Goal: Task Accomplishment & Management: Manage account settings

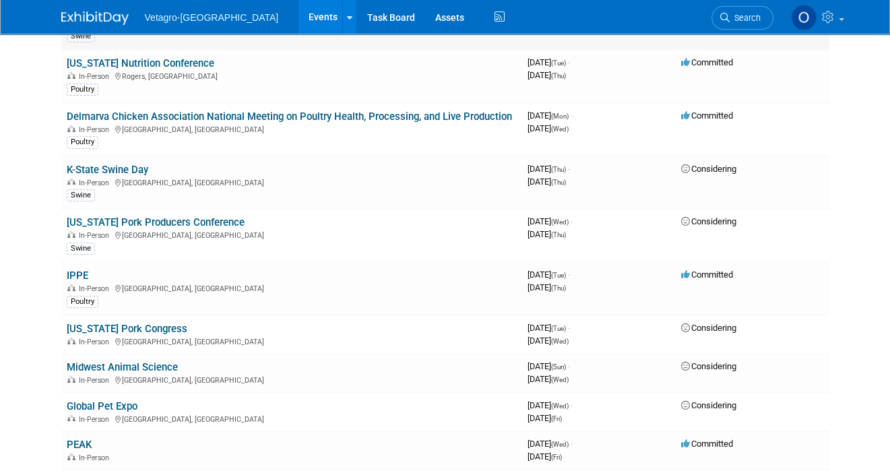
scroll to position [270, 0]
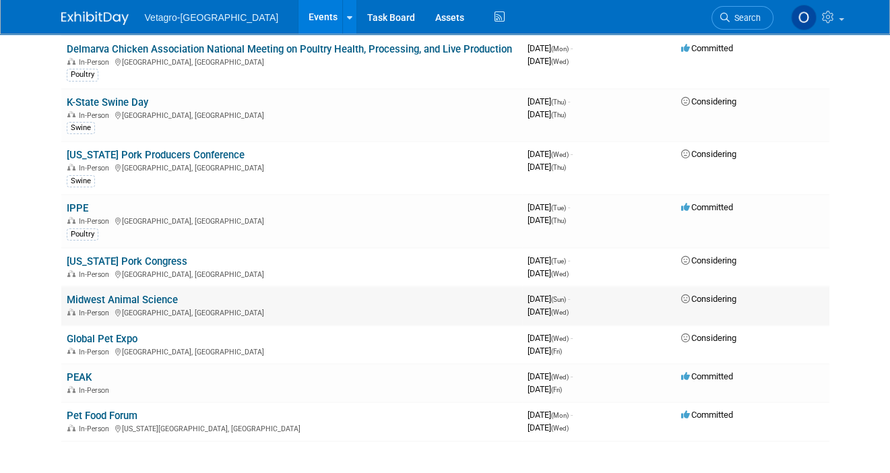
click at [142, 294] on link "Midwest Animal Science" at bounding box center [122, 300] width 111 height 12
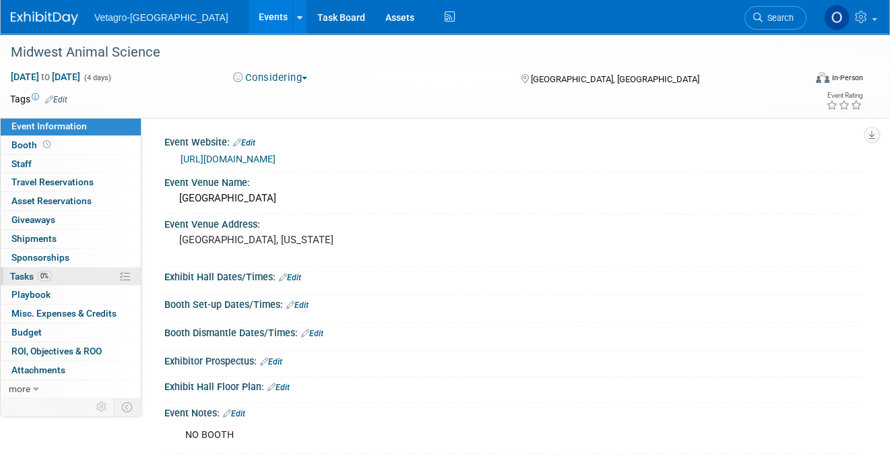
click at [22, 276] on span "Tasks 0%" at bounding box center [31, 276] width 42 height 11
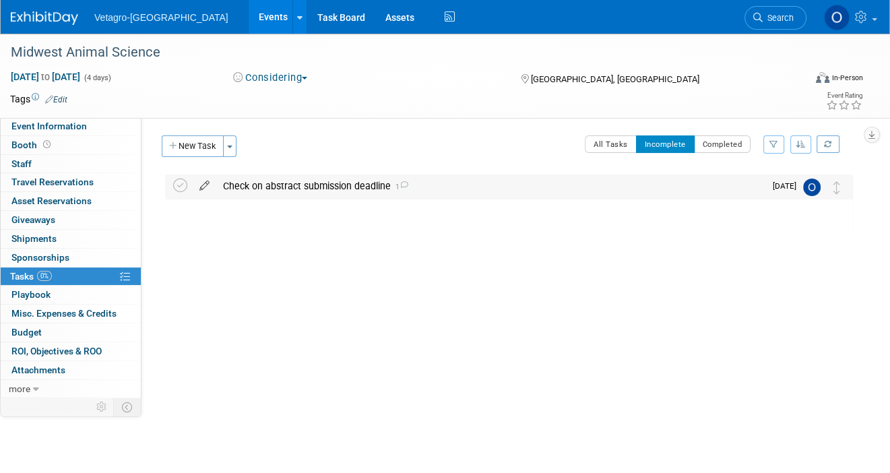
click at [205, 187] on icon at bounding box center [205, 183] width 24 height 17
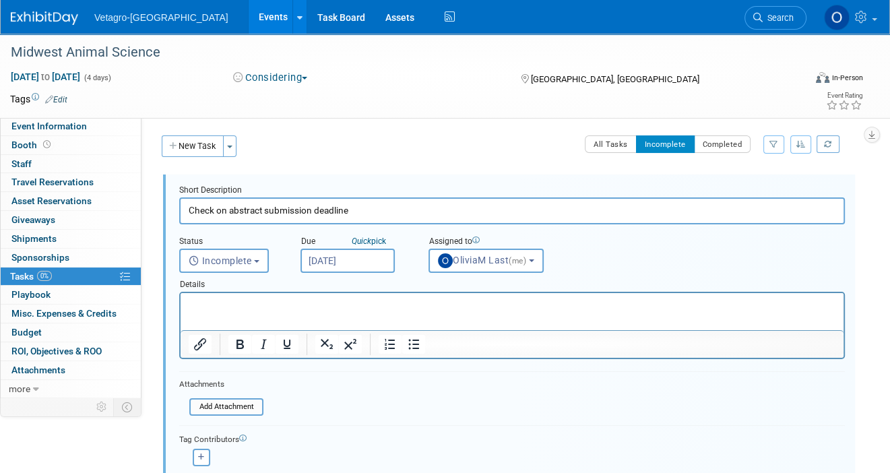
click at [372, 257] on input "Sep 1, 2025" at bounding box center [348, 261] width 94 height 24
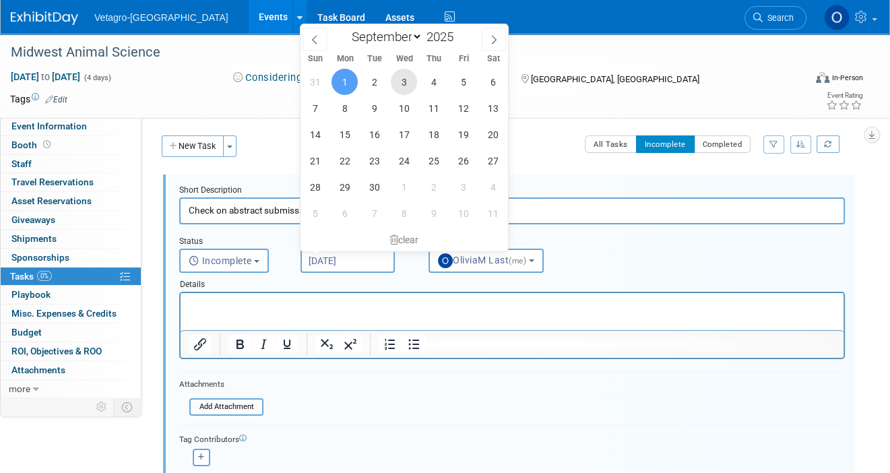
click at [402, 79] on span "3" at bounding box center [404, 82] width 26 height 26
type input "Sep 3, 2025"
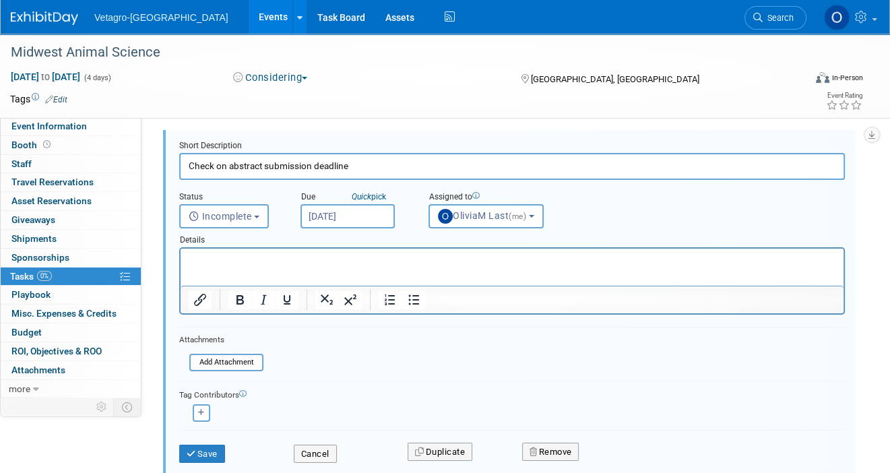
scroll to position [132, 0]
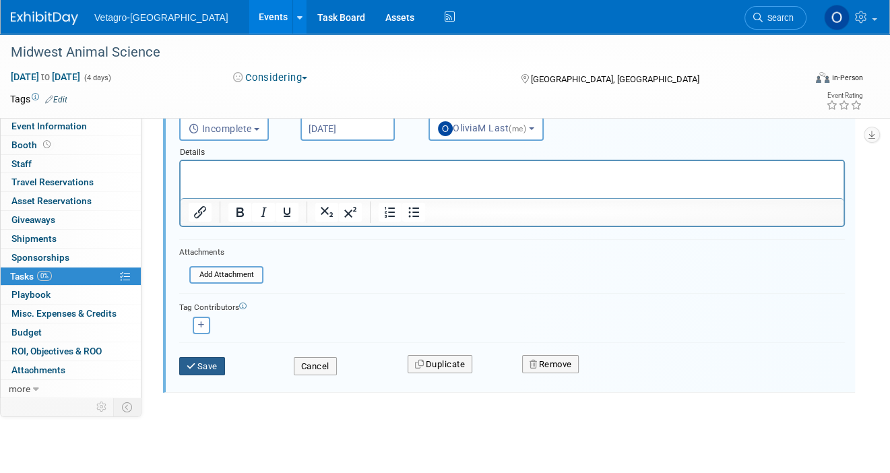
click at [202, 365] on button "Save" at bounding box center [202, 366] width 46 height 19
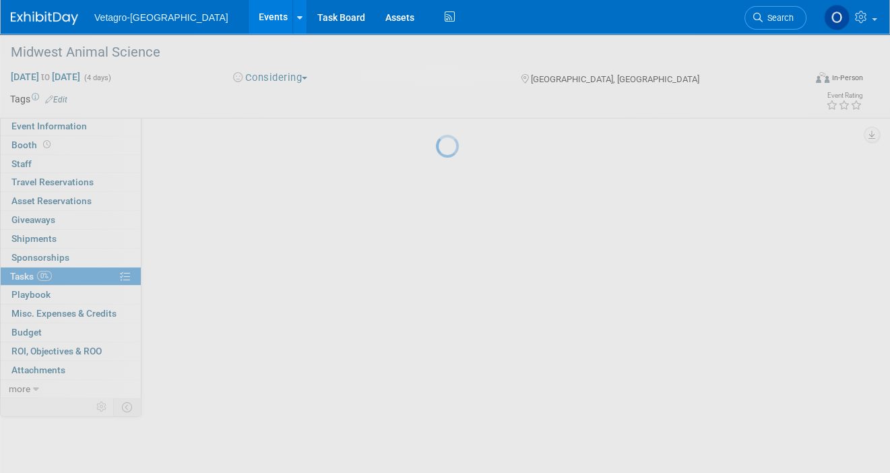
scroll to position [0, 0]
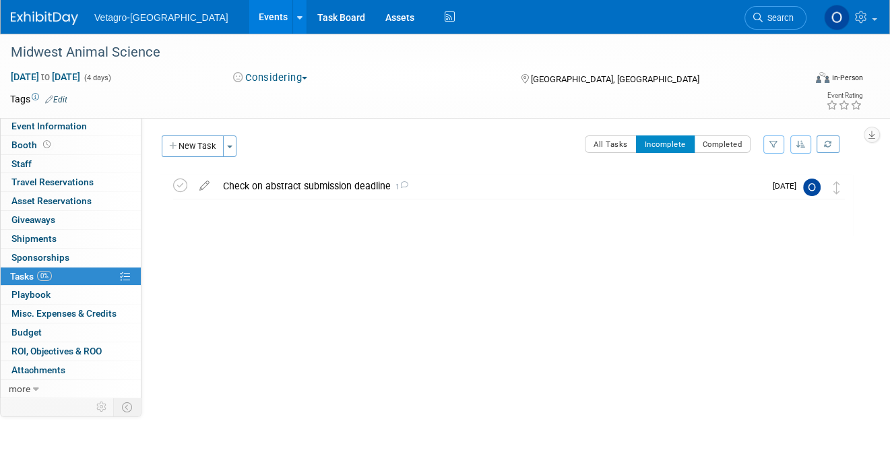
click at [249, 21] on link "Events" at bounding box center [273, 17] width 49 height 34
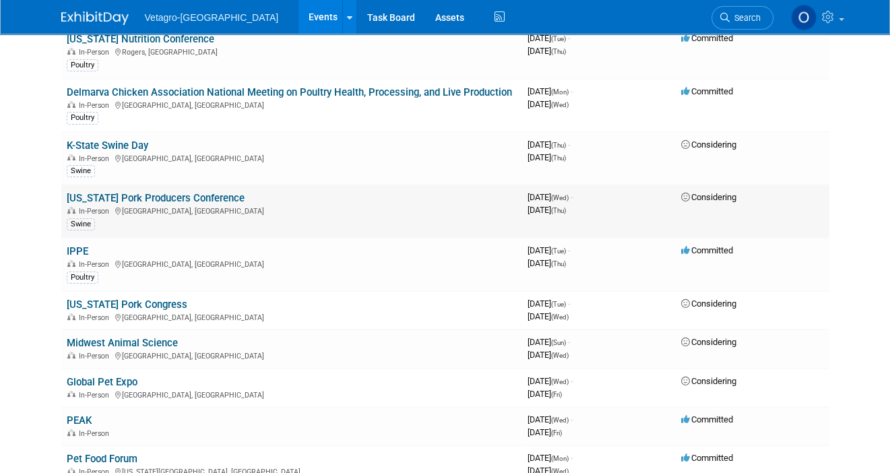
scroll to position [270, 0]
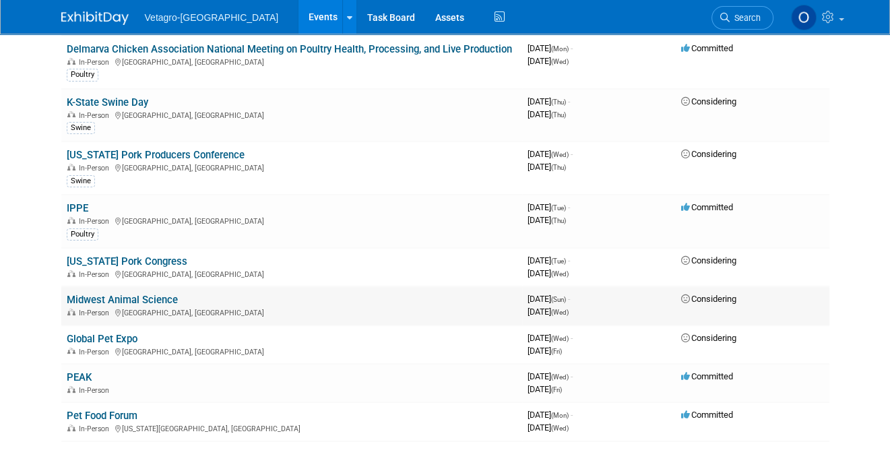
click at [132, 294] on link "Midwest Animal Science" at bounding box center [122, 300] width 111 height 12
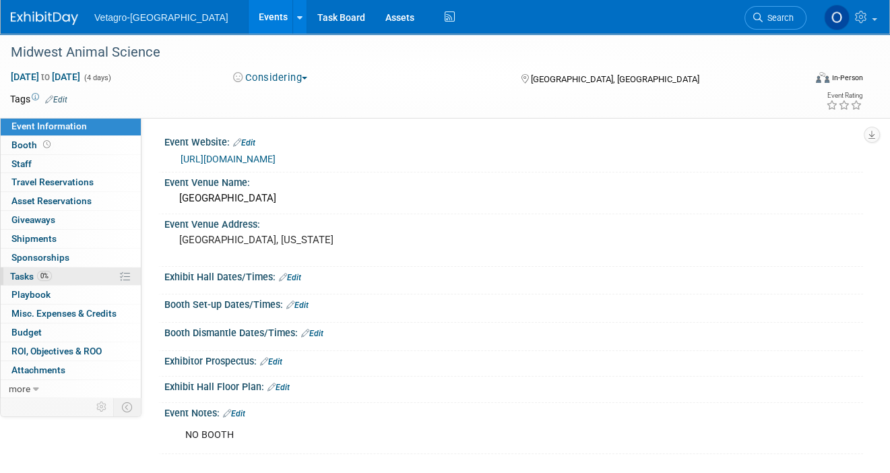
click at [17, 272] on span "Tasks 0%" at bounding box center [31, 276] width 42 height 11
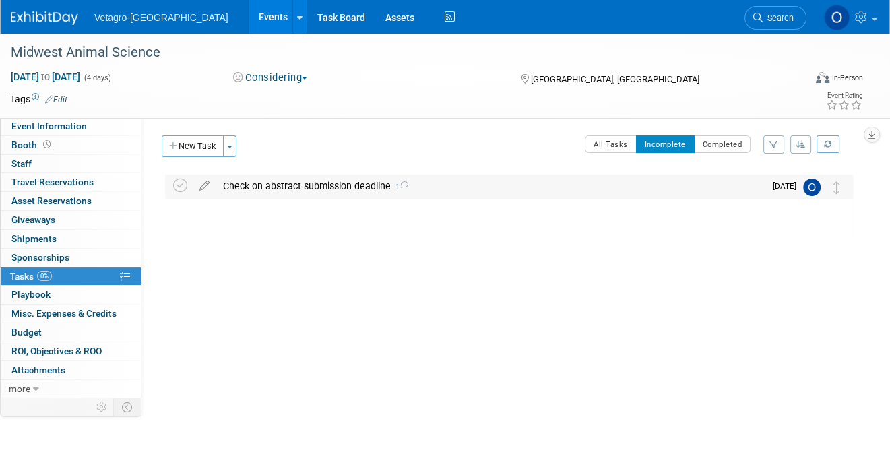
click at [313, 185] on div "Check on abstract submission deadline 1" at bounding box center [490, 186] width 549 height 23
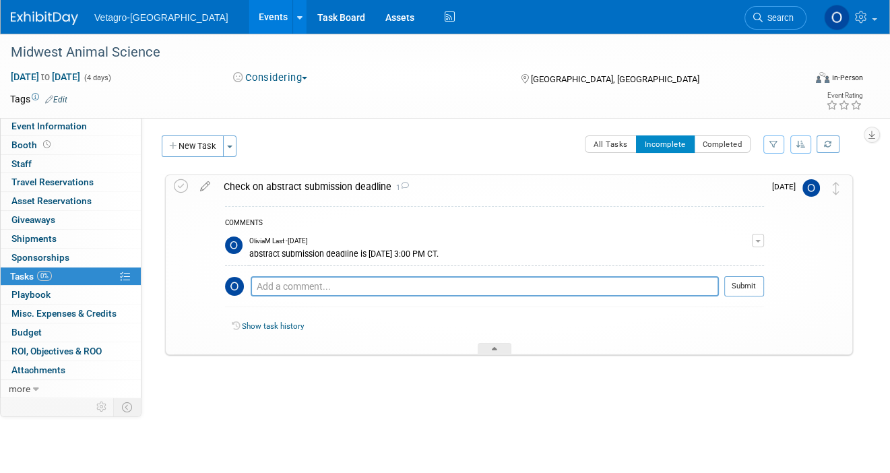
click at [233, 185] on div "Check on abstract submission deadline 1" at bounding box center [490, 186] width 547 height 23
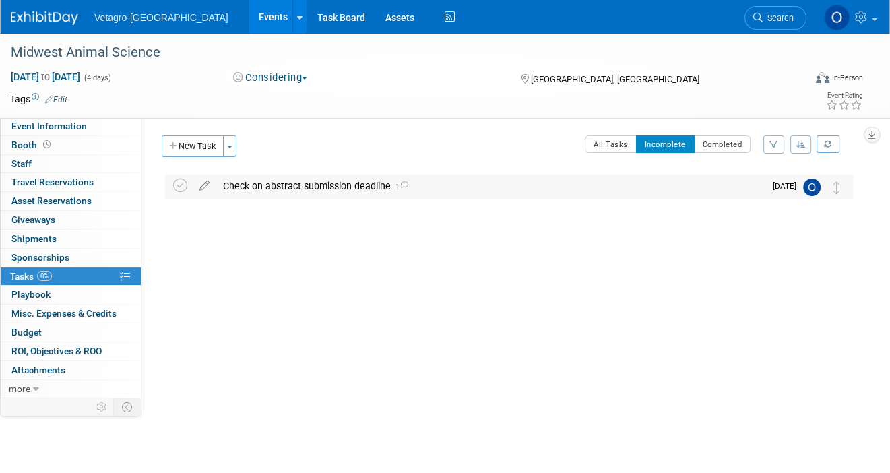
click at [274, 186] on div "Check on abstract submission deadline 1" at bounding box center [490, 186] width 549 height 23
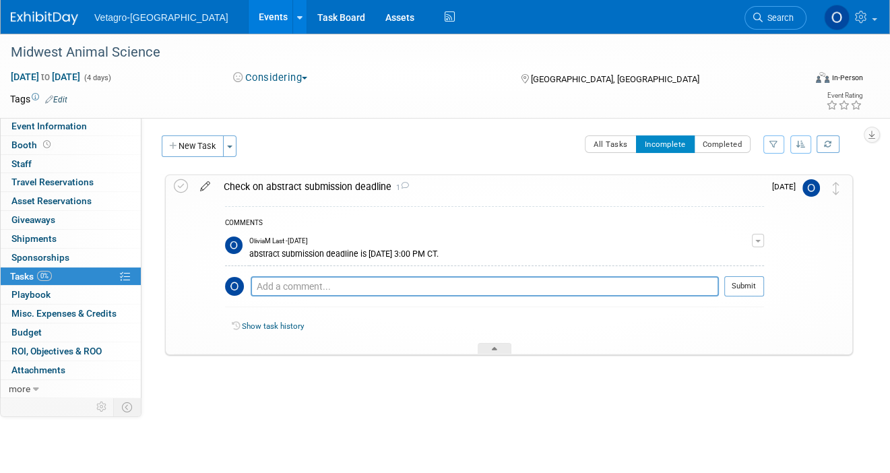
click at [200, 186] on icon at bounding box center [205, 183] width 24 height 17
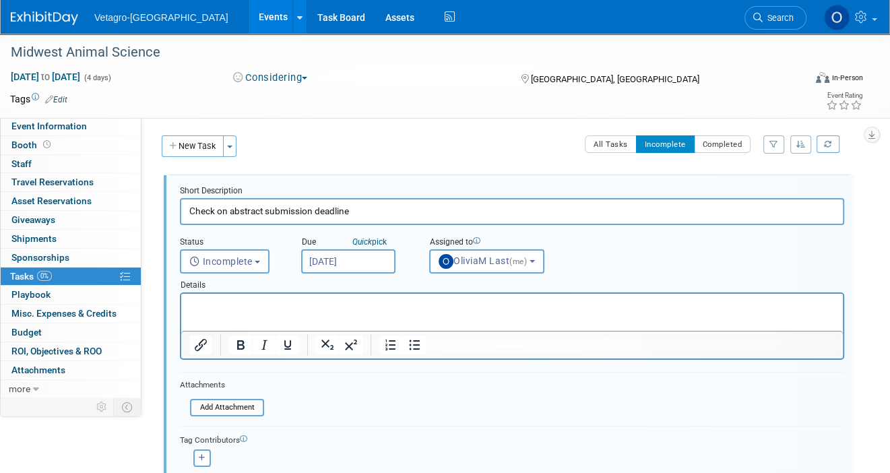
drag, startPoint x: 188, startPoint y: 212, endPoint x: 229, endPoint y: 215, distance: 40.6
click at [229, 215] on input "Check on abstract submission deadline" at bounding box center [512, 211] width 665 height 26
type input "Abstract submission deadline"
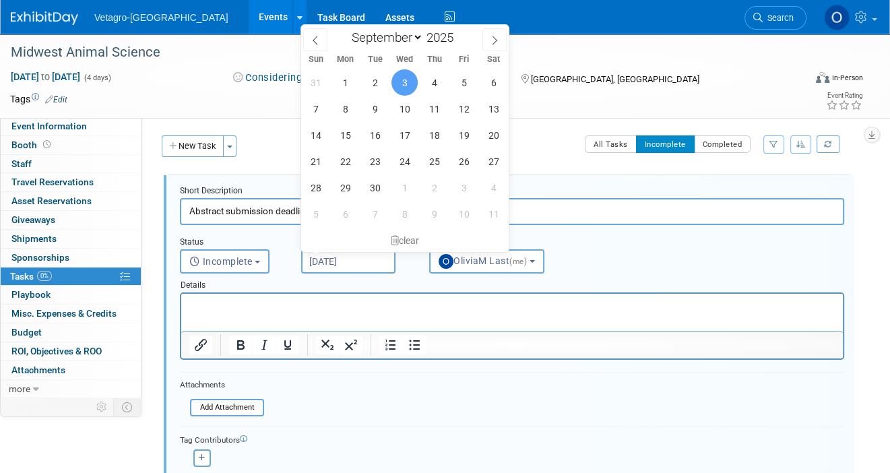
click at [367, 255] on input "Sep 3, 2025" at bounding box center [348, 261] width 94 height 24
click at [493, 38] on icon at bounding box center [494, 40] width 9 height 9
select select "10"
click at [348, 102] on span "3" at bounding box center [345, 109] width 26 height 26
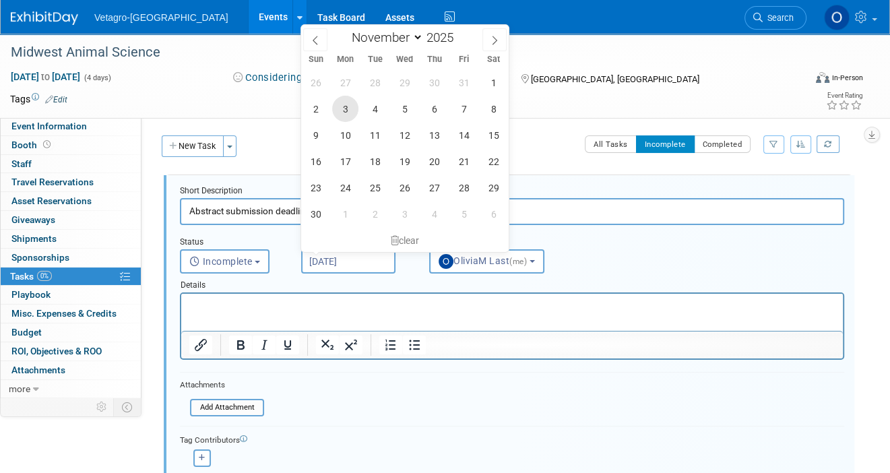
type input "Nov 3, 2025"
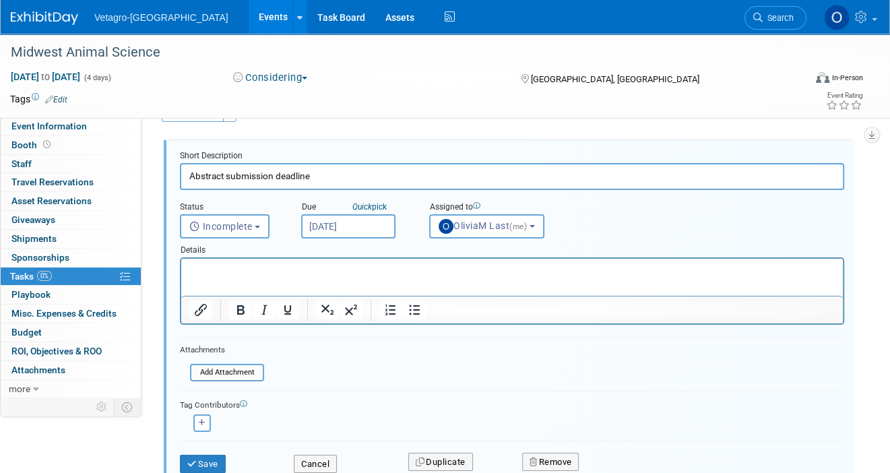
scroll to position [67, 0]
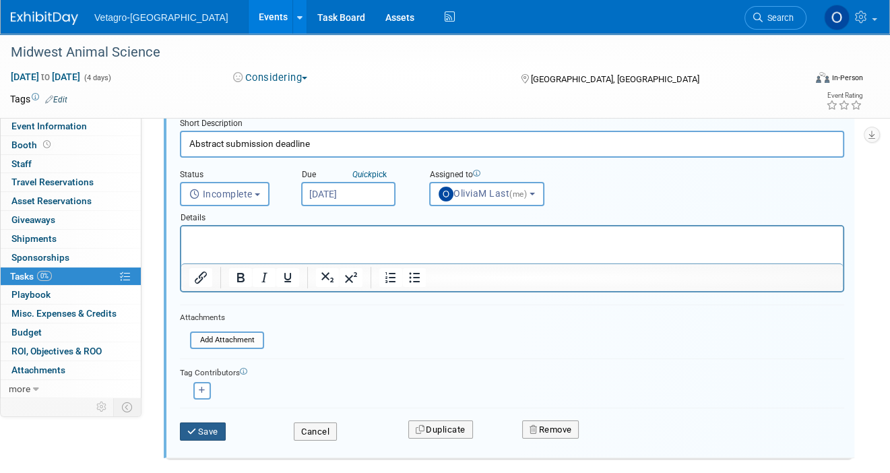
click at [214, 430] on button "Save" at bounding box center [203, 432] width 46 height 19
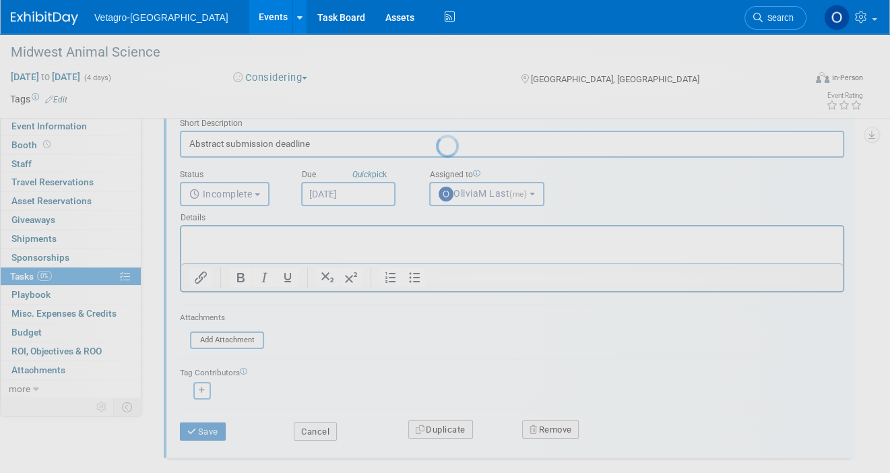
scroll to position [0, 0]
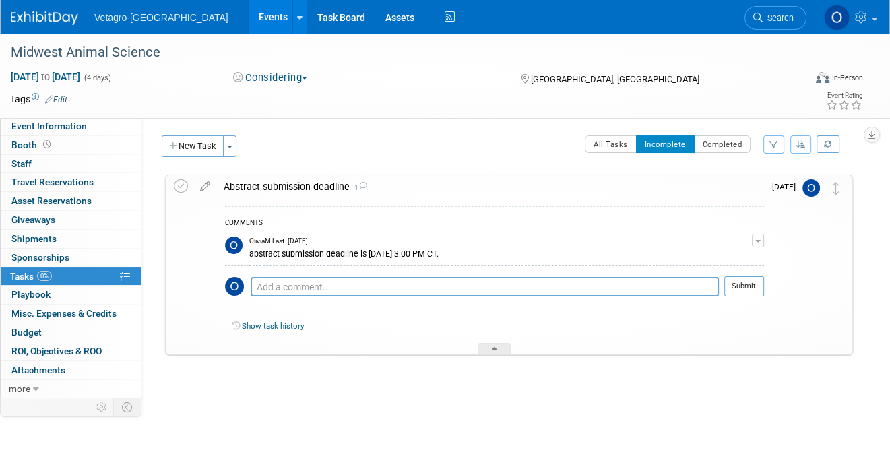
click at [301, 79] on button "Considering" at bounding box center [271, 78] width 84 height 14
click at [286, 96] on link "Committed" at bounding box center [282, 99] width 107 height 19
click at [200, 143] on button "New Task" at bounding box center [193, 146] width 62 height 22
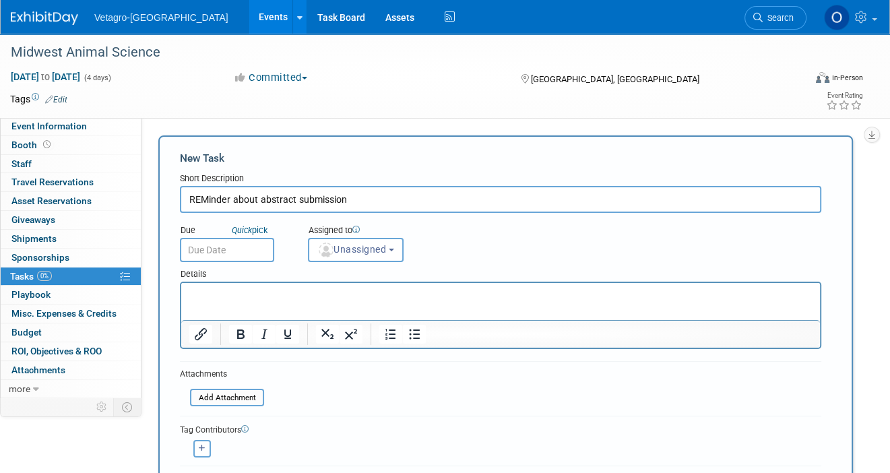
click at [206, 200] on input "REMinder about abstract submission" at bounding box center [501, 199] width 642 height 27
type input "Reminder about abstract submission"
click at [357, 250] on span "Unassigned" at bounding box center [351, 249] width 69 height 11
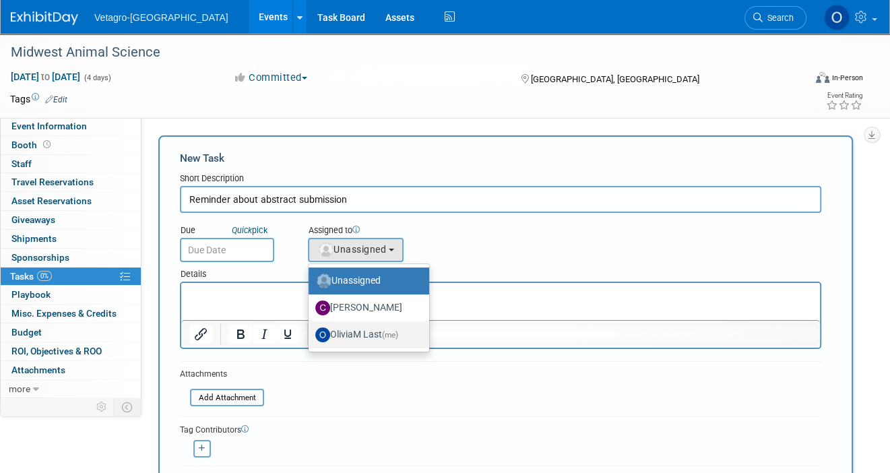
click at [359, 326] on label "OliviaM Last (me)" at bounding box center [365, 335] width 100 height 22
click at [311, 329] on input "OliviaM Last (me)" at bounding box center [306, 333] width 9 height 9
select select "57969aa2-43a1-4f7c-b320-705cf3371724"
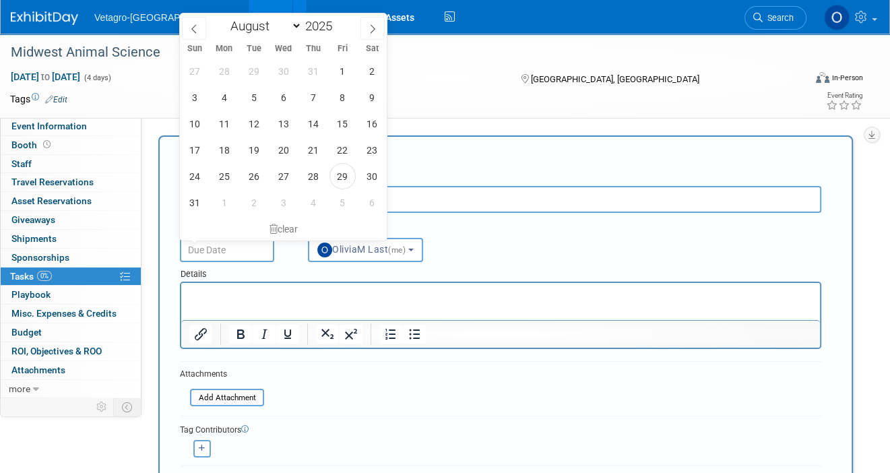
click at [232, 250] on input "text" at bounding box center [227, 250] width 94 height 24
click at [374, 26] on icon at bounding box center [372, 28] width 9 height 9
select select "9"
click at [286, 121] on span "15" at bounding box center [283, 124] width 26 height 26
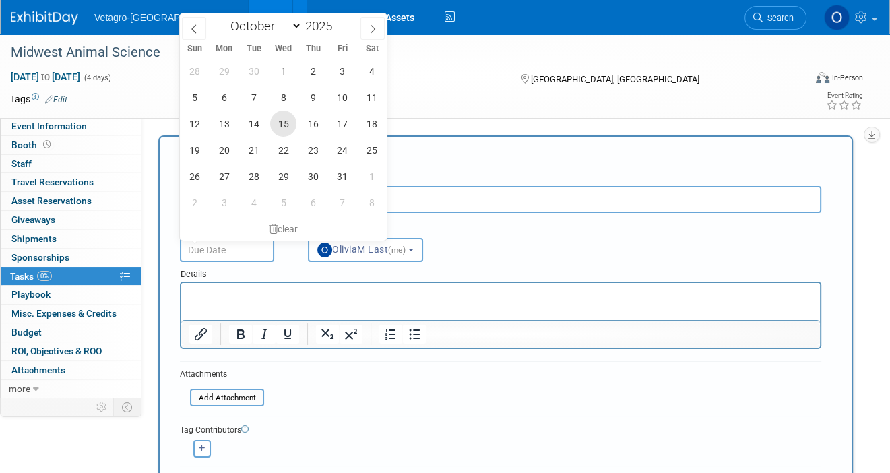
type input "Oct 15, 2025"
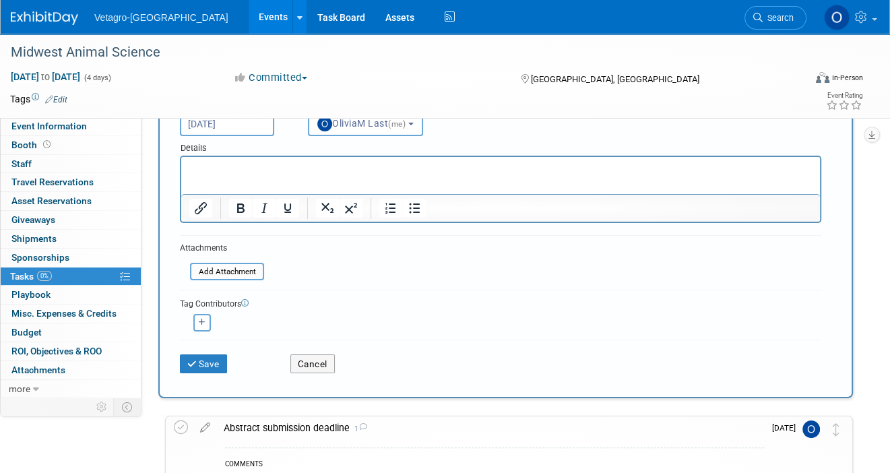
scroll to position [135, 0]
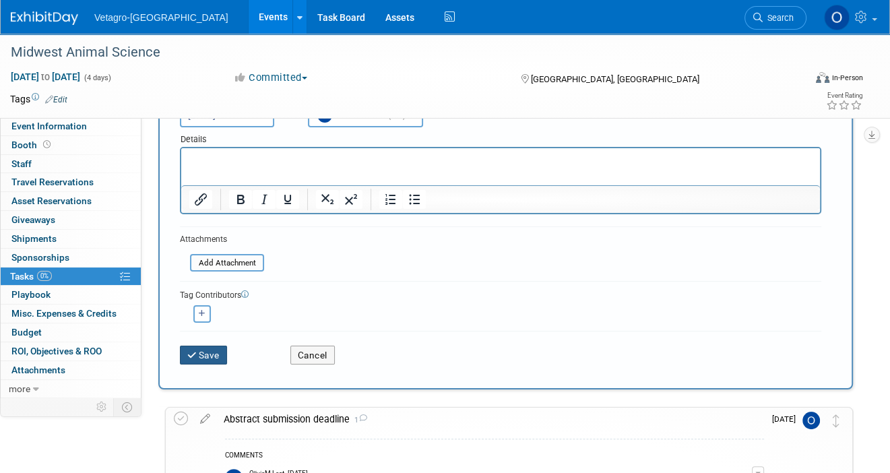
click at [205, 354] on button "Save" at bounding box center [203, 355] width 47 height 19
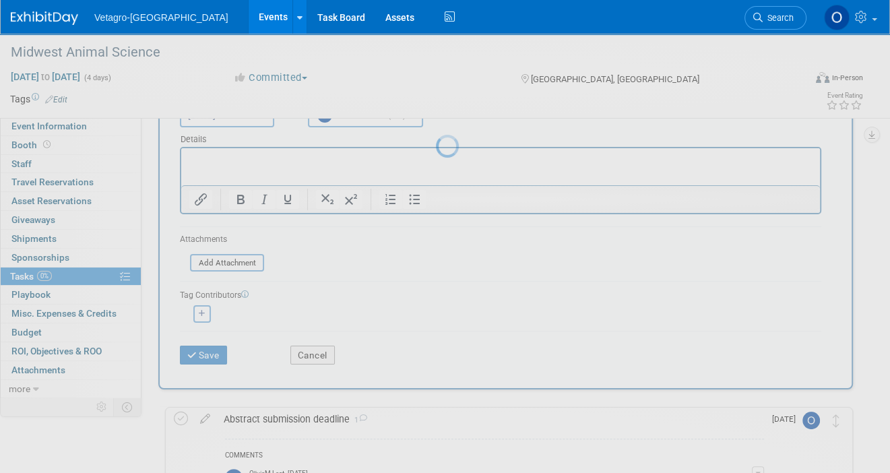
scroll to position [0, 0]
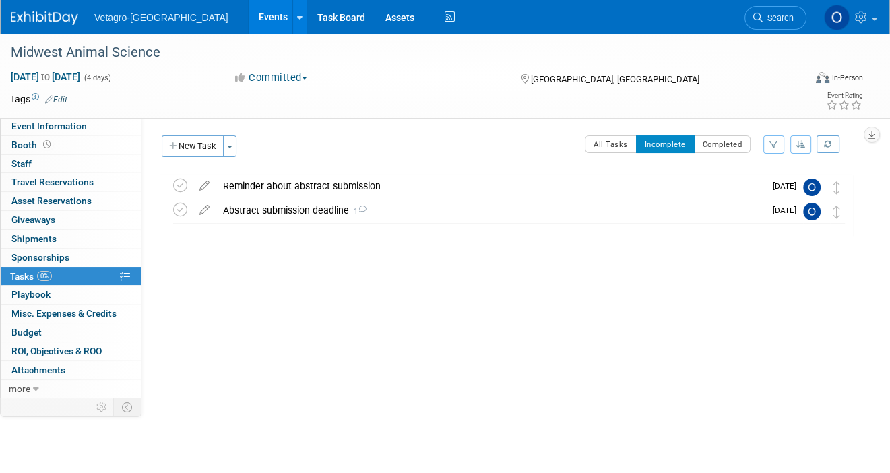
click at [249, 23] on link "Events" at bounding box center [273, 17] width 49 height 34
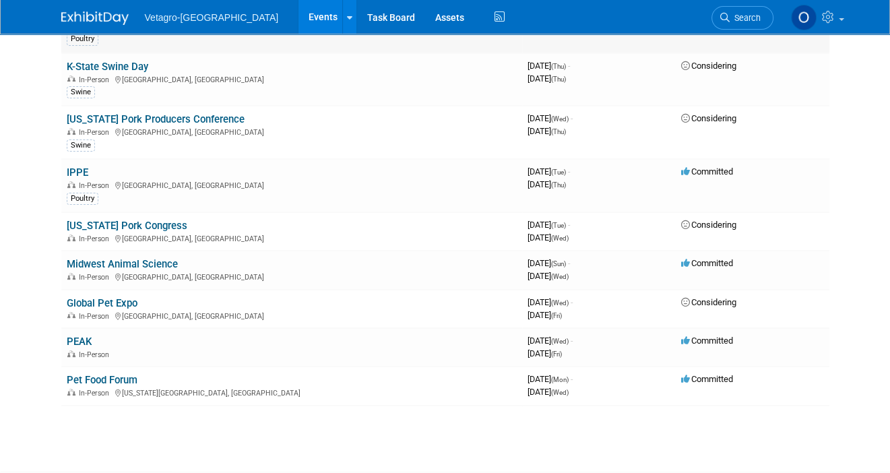
scroll to position [337, 0]
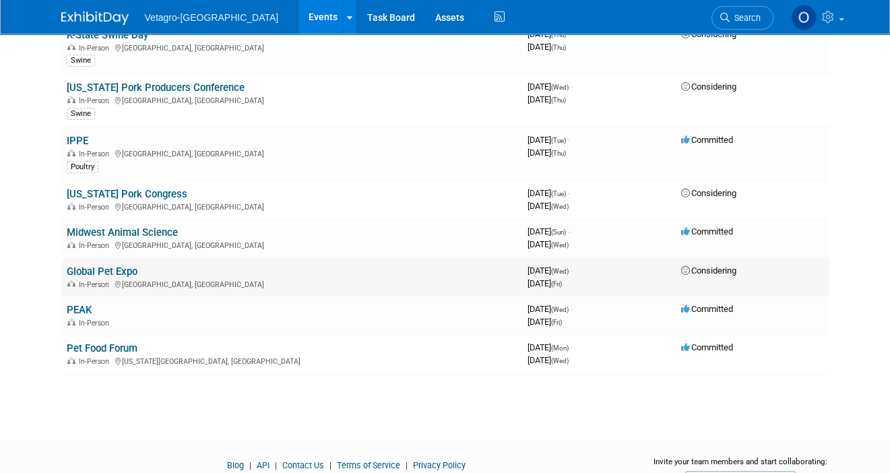
click at [108, 266] on link "Global Pet Expo" at bounding box center [102, 272] width 71 height 12
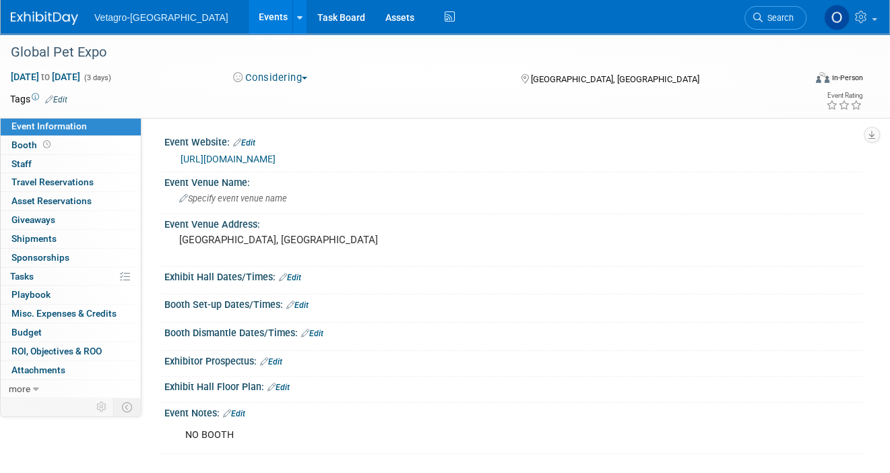
click at [245, 156] on link "[URL][DOMAIN_NAME]" at bounding box center [228, 159] width 95 height 11
